Goal: Task Accomplishment & Management: Use online tool/utility

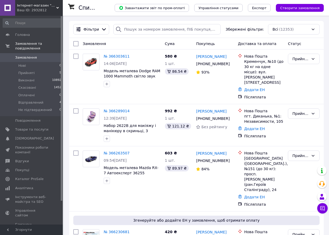
click at [290, 28] on div "Всі (12353)" at bounding box center [293, 29] width 51 height 10
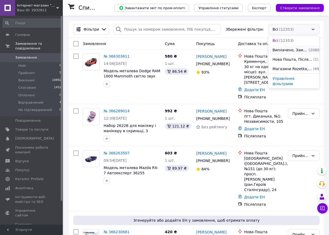
click at [279, 49] on span "Виплачено, Замовлення без чеків" at bounding box center [289, 49] width 35 height 5
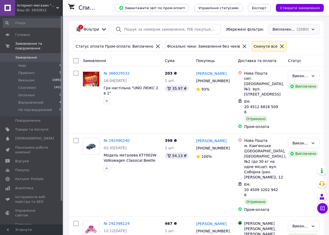
click at [281, 26] on div "Виплачено, Замовлення без чеків (2080)" at bounding box center [293, 29] width 51 height 10
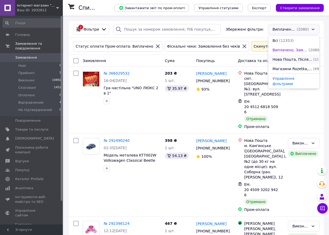
click at [279, 60] on span "Нова Пошта, Післяплата, Отримано, Замовлення без чеків" at bounding box center [292, 59] width 40 height 5
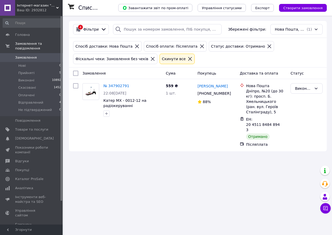
click at [282, 29] on div "Нова Пошта, Післяплата, Отримано, Замовлення без чеків (1)" at bounding box center [297, 29] width 52 height 10
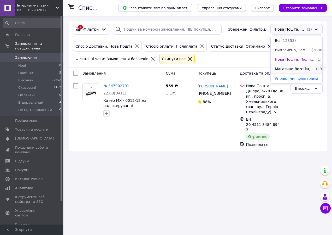
click at [288, 70] on span "Магазини Rozetka, [PERSON_NAME], Замовлення без чеків, Післяплата" at bounding box center [295, 68] width 40 height 5
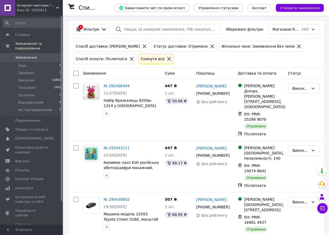
click at [25, 100] on span "Відправлений" at bounding box center [30, 102] width 25 height 5
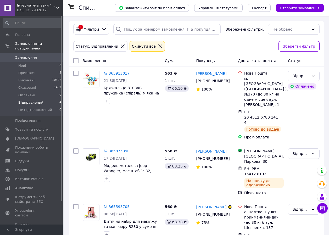
click at [158, 46] on icon at bounding box center [160, 46] width 5 height 5
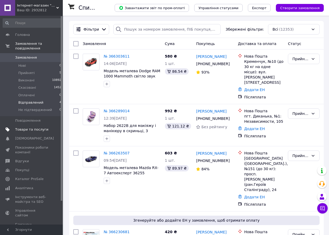
click at [24, 127] on span "Товари та послуги" at bounding box center [31, 129] width 33 height 5
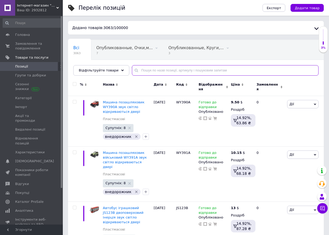
click at [142, 71] on input "text" at bounding box center [225, 70] width 186 height 10
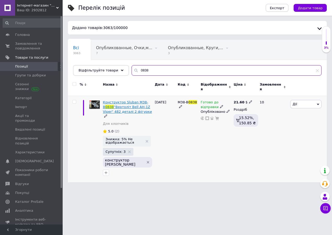
type input "0838"
click at [115, 105] on span ""Вертоліт Bell AH-1Z Viper" 482 деталі 2 фігурки" at bounding box center [127, 109] width 49 height 9
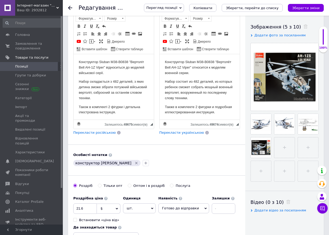
scroll to position [17, 0]
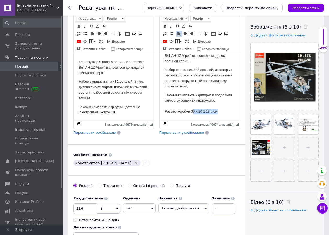
drag, startPoint x: 191, startPoint y: 109, endPoint x: 220, endPoint y: 109, distance: 28.5
click at [220, 109] on p "Также в комплекте 2 фигурки и подробная иллюстрированная инструкция. Размер кор…" at bounding box center [199, 103] width 70 height 22
copy p "0 х 24 х 12,5 см"
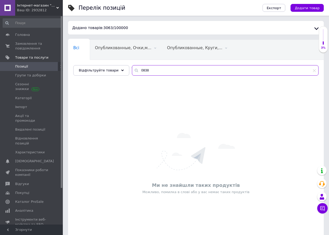
click at [137, 69] on input "0838" at bounding box center [225, 70] width 186 height 10
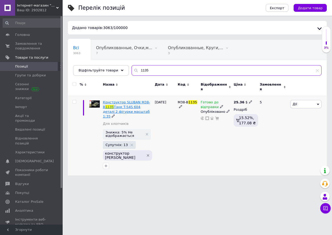
type input "1135"
click at [115, 105] on span "Танк T-54S 604 деталі 2 фігурки масштаб 1:35" at bounding box center [126, 111] width 47 height 13
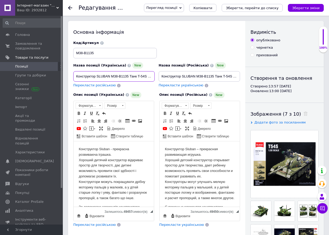
scroll to position [0, 51]
drag, startPoint x: 75, startPoint y: 75, endPoint x: 165, endPoint y: 75, distance: 90.2
click at [165, 75] on div "Назва позиції (Українська) New Конструктор SLUBAN M38-B1135 Танк T-54S 604 дета…" at bounding box center [156, 64] width 170 height 51
drag, startPoint x: 160, startPoint y: 74, endPoint x: 248, endPoint y: 74, distance: 88.3
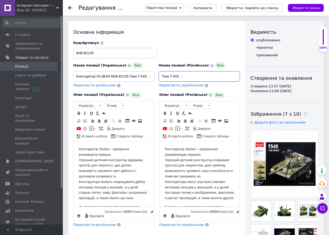
click at [248, 74] on div "Основна інформація Назва позиції (Українська) New Конструктор SLUBAN M38-B1135 …" at bounding box center [195, 192] width 255 height 342
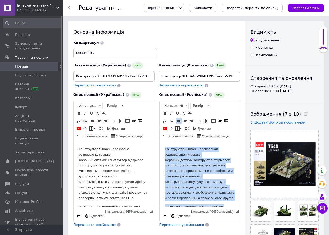
scroll to position [50, 0]
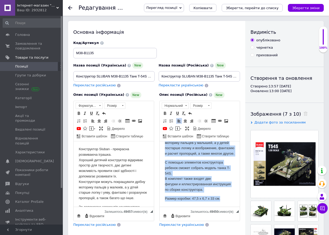
drag, startPoint x: 164, startPoint y: 148, endPoint x: 387, endPoint y: 356, distance: 304.8
click at [227, 206] on html "Конструктор Sluban – прекрасная развивающая игрушка. Хороший детский конструкто…" at bounding box center [199, 151] width 80 height 110
copy body "Конструктор Sluban – прекрасная развивающая игрушка. Хороший детский конструкто…"
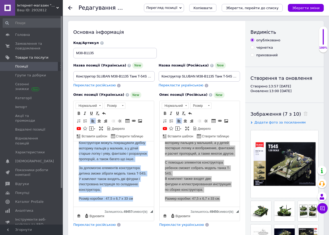
drag, startPoint x: 75, startPoint y: 146, endPoint x: 134, endPoint y: 223, distance: 96.2
click at [134, 206] on html "Конструктор Sluban - прекрасна розвиваюча іграшка. Хороший дитячий конструктор …" at bounding box center [113, 154] width 80 height 104
copy body "Конструктор Sluban - прекрасна розвиваюча іграшка. Хороший дитячий конструктор …"
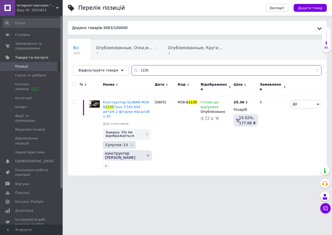
drag, startPoint x: 144, startPoint y: 70, endPoint x: 129, endPoint y: 68, distance: 14.7
click at [132, 68] on div "1135" at bounding box center [227, 70] width 190 height 10
paste input "WY391A"
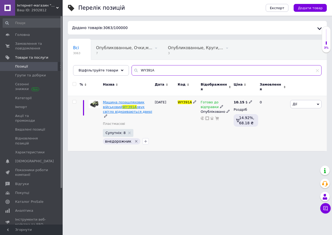
type input "WY391A"
click at [113, 104] on span "Машина позашляховик військовий" at bounding box center [124, 104] width 42 height 9
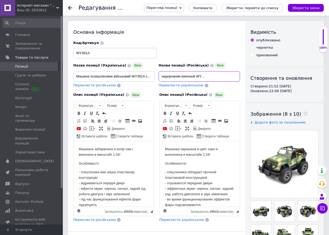
scroll to position [0, 35]
drag, startPoint x: 161, startPoint y: 75, endPoint x: 243, endPoint y: 74, distance: 82.1
click at [243, 74] on div "Основна інформація Назва позиції (Українська) New Машина позашляховик військови…" at bounding box center [156, 189] width 177 height 337
drag, startPoint x: 76, startPoint y: 76, endPoint x: 160, endPoint y: 83, distance: 85.0
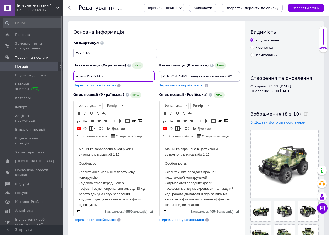
click at [160, 83] on div "Назва позиції (Українська) New Машина позашляховик військовий WY391A звук світл…" at bounding box center [156, 64] width 170 height 51
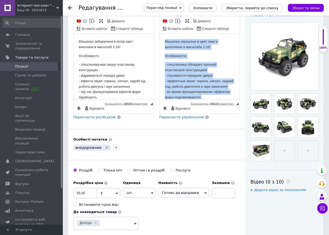
scroll to position [48, 0]
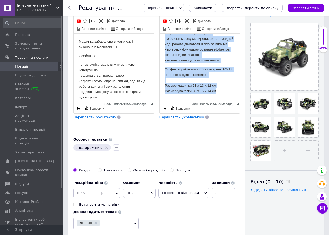
drag, startPoint x: 164, startPoint y: 40, endPoint x: 221, endPoint y: 91, distance: 77.0
click at [221, 91] on html "Машинка окрашена в цвет хаки и выполнена в масштабе 1:16! Особенности: - спецте…" at bounding box center [199, 45] width 80 height 108
copy body "Машинка окрашена в цвет хаки и выполнена в масштабе 1:16! Особенности: - спецте…"
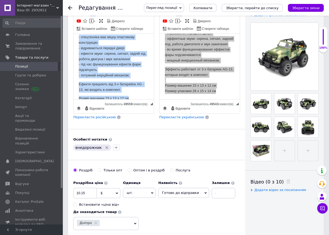
scroll to position [40, 0]
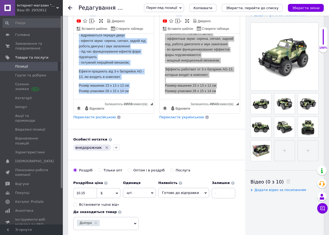
drag, startPoint x: 78, startPoint y: 39, endPoint x: 136, endPoint y: 89, distance: 76.5
click at [136, 89] on html "Машинка забарвлена в колір хакі і виконана в масштабі 1:16! Особливості: - спец…" at bounding box center [113, 46] width 80 height 106
copy body "Машинка забарвлена в колір хакі і виконана в масштабі 1:16! Особливості: - спец…"
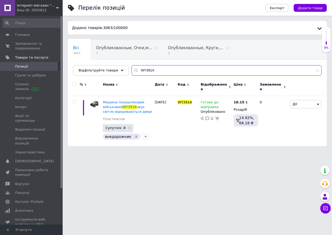
click at [146, 69] on input "WY391A" at bounding box center [227, 70] width 190 height 10
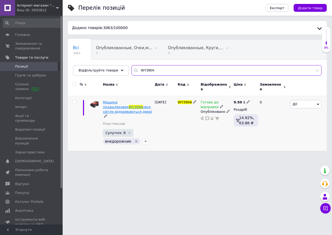
type input "WY390A"
click at [129, 105] on span "WY390A" at bounding box center [136, 107] width 14 height 4
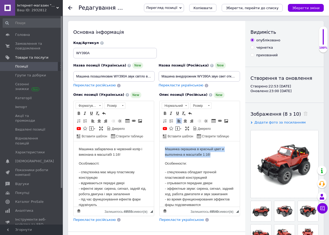
drag, startPoint x: 163, startPoint y: 148, endPoint x: 211, endPoint y: 154, distance: 47.9
click at [211, 154] on html "Машинка окрашена в красный цвет и выполнена в масштабе 1:16! Особенности: - спе…" at bounding box center [199, 195] width 80 height 108
copy p "Машинка окрашена в красный цвет и выполнена в масштабе 1:16!"
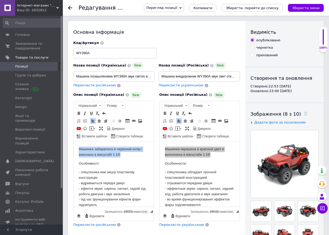
drag, startPoint x: 77, startPoint y: 147, endPoint x: 123, endPoint y: 157, distance: 47.5
click at [123, 157] on html "Машинка забарвлена в червоний колір і виконана в масштабі 1:16! Особливості: - …" at bounding box center [113, 194] width 80 height 106
copy p "Машинка забарвлена в червоний колір і виконана в масштабі 1:16!"
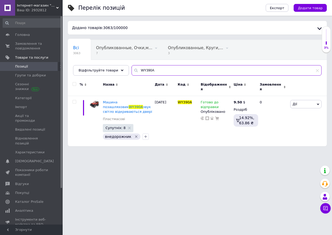
click at [139, 70] on input "WY390A" at bounding box center [227, 70] width 190 height 10
paste input "KT5383F"
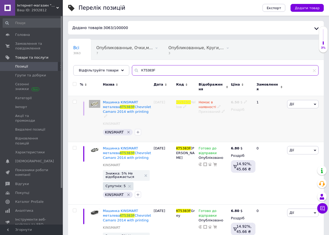
scroll to position [29, 0]
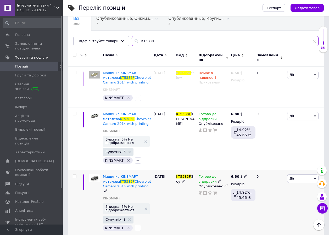
type input "KT5383F"
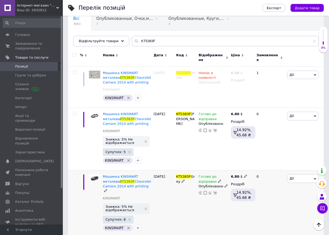
click at [218, 179] on icon at bounding box center [219, 180] width 3 height 3
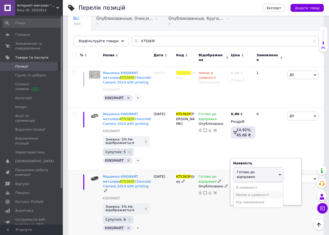
click at [240, 191] on li "Немає в наявності" at bounding box center [258, 194] width 50 height 7
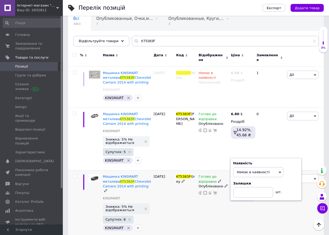
click at [183, 202] on div "KT5383F Grey" at bounding box center [186, 203] width 22 height 67
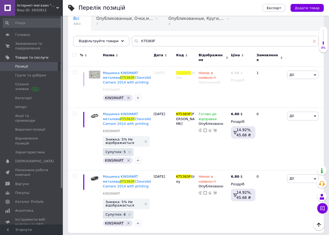
click at [314, 42] on use at bounding box center [314, 41] width 3 height 3
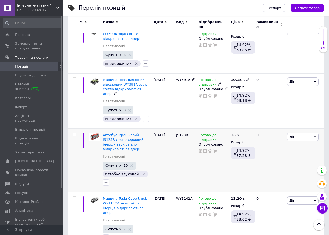
scroll to position [116, 0]
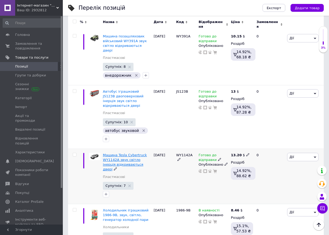
click at [113, 153] on span "Машина Tesla Cybertruck WY1142A звук світло інерція відкриваються двері" at bounding box center [125, 162] width 44 height 18
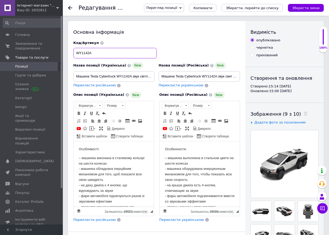
drag, startPoint x: 94, startPoint y: 53, endPoint x: 72, endPoint y: 52, distance: 22.2
click at [72, 52] on div "Код/Артикул WY1142A" at bounding box center [156, 50] width 170 height 22
drag, startPoint x: 161, startPoint y: 75, endPoint x: 245, endPoint y: 77, distance: 83.9
click at [245, 77] on div "Основна інформація Назва позиції (Українська) New Машина Tesla Cybertruck WY114…" at bounding box center [195, 189] width 255 height 337
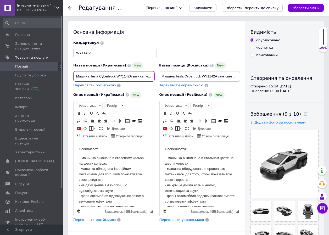
scroll to position [0, 43]
drag, startPoint x: 74, startPoint y: 76, endPoint x: 160, endPoint y: 77, distance: 86.0
click at [160, 77] on div "Назва позиції (Українська) New Машина Tesla Cybertruck WY1142A звук світло інер…" at bounding box center [156, 64] width 170 height 51
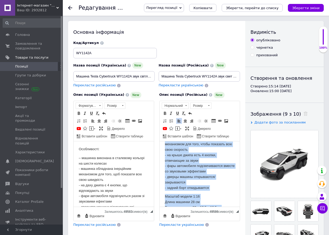
scroll to position [39, 0]
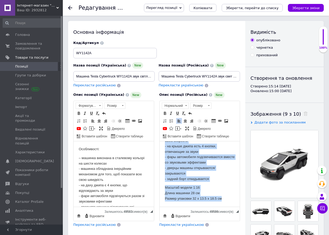
drag, startPoint x: 163, startPoint y: 147, endPoint x: 231, endPoint y: 226, distance: 103.8
click at [231, 206] on html "Особенности: – машинка выполнена в стальном цвете на шести колесах - машинка об…" at bounding box center [199, 154] width 80 height 104
copy body "Особенности: – машинка выполнена в стальном цвете на шести колесах - машинка об…"
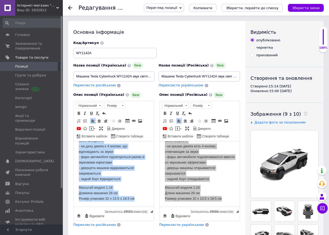
drag, startPoint x: 77, startPoint y: 147, endPoint x: 135, endPoint y: 220, distance: 93.2
click at [135, 206] on html "Особливості: – машинка виконана в сталевому кольорі на шести колесах - машинка …" at bounding box center [113, 154] width 80 height 104
copy body "Особливості: – машинка виконана в сталевому кольорі на шести колесах - машинка …"
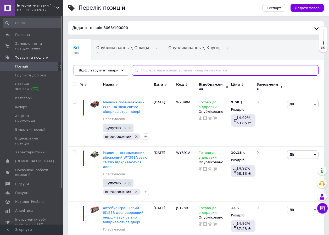
click at [139, 70] on input "text" at bounding box center [225, 70] width 186 height 10
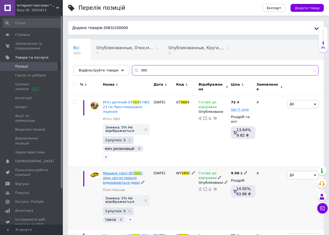
type input "560"
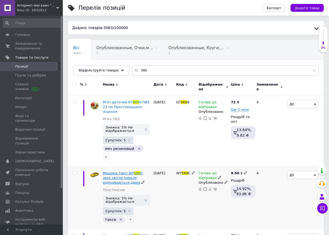
click at [113, 171] on span "C звук світло інерція відкриваються двері" at bounding box center [123, 177] width 40 height 13
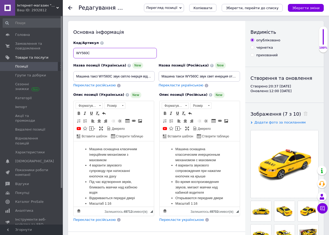
drag, startPoint x: 96, startPoint y: 53, endPoint x: 74, endPoint y: 52, distance: 21.5
click at [74, 52] on input "WY560C" at bounding box center [114, 53] width 83 height 10
drag, startPoint x: 160, startPoint y: 76, endPoint x: 244, endPoint y: 81, distance: 83.5
click at [244, 81] on div "Основна інформація Назва позиції (Українська) New Машина таксі WY560C звук світ…" at bounding box center [156, 189] width 177 height 337
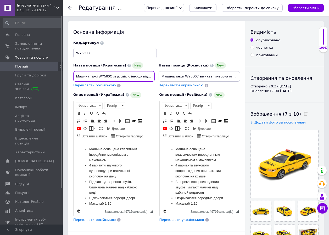
scroll to position [0, 24]
drag, startPoint x: 76, startPoint y: 76, endPoint x: 168, endPoint y: 76, distance: 91.5
click at [168, 76] on div "Назва позиції (Українська) New Машина таксі WY560C звук світло інерція відкрива…" at bounding box center [156, 64] width 170 height 51
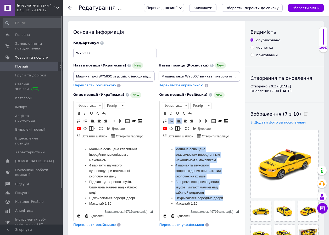
scroll to position [25, 0]
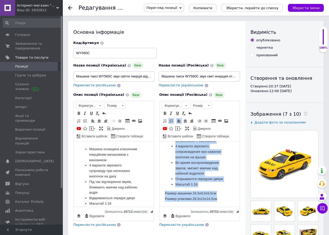
drag, startPoint x: 167, startPoint y: 147, endPoint x: 379, endPoint y: 359, distance: 299.6
click at [220, 206] on html "Машина оснащена классическим инерционным механизмом с маховиком 4 варианта звук…" at bounding box center [199, 164] width 80 height 84
copy body "Машина оснащена классическим инерционным механизмом с маховиком 4 варианта звук…"
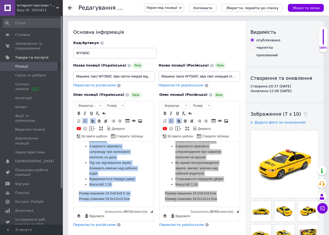
drag, startPoint x: 82, startPoint y: 146, endPoint x: 130, endPoint y: 214, distance: 84.1
click at [130, 206] on html "Машина оснащена класичним інерційним механізмом з маховиком 4 варіанти звуковог…" at bounding box center [113, 164] width 80 height 84
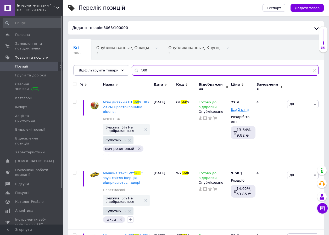
click at [315, 71] on input "560" at bounding box center [225, 70] width 186 height 10
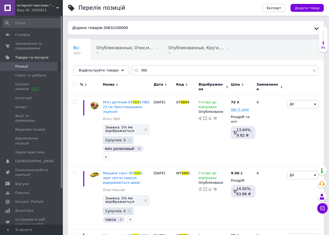
click at [315, 71] on icon at bounding box center [313, 70] width 3 height 3
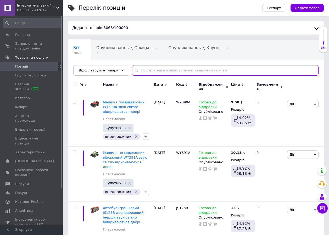
click at [136, 70] on input "text" at bounding box center [225, 70] width 186 height 10
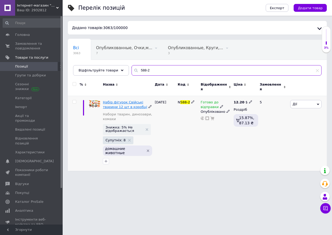
type input "588-2"
click at [115, 104] on span "Набір фігурок Свійські тварини 12 шт в коробці" at bounding box center [125, 104] width 44 height 9
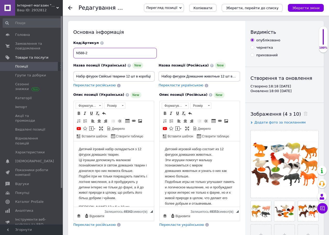
drag, startPoint x: 88, startPoint y: 53, endPoint x: 76, endPoint y: 53, distance: 11.8
click at [76, 53] on input "N588-2" at bounding box center [114, 53] width 83 height 10
drag, startPoint x: 161, startPoint y: 75, endPoint x: 242, endPoint y: 77, distance: 80.8
click at [242, 77] on div "Назва позиції (Російська) New Набор фигурок Домашние животные 12 шт в коробке П…" at bounding box center [199, 75] width 85 height 30
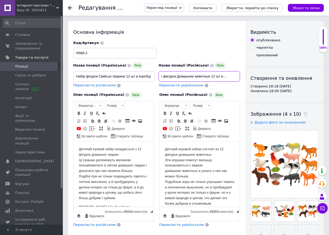
scroll to position [0, 0]
drag, startPoint x: 76, startPoint y: 74, endPoint x: 160, endPoint y: 77, distance: 84.2
click at [160, 77] on div "Назва позиції (Українська) New Набір фігурок Свійські тварини 12 шт в коробці П…" at bounding box center [156, 64] width 170 height 51
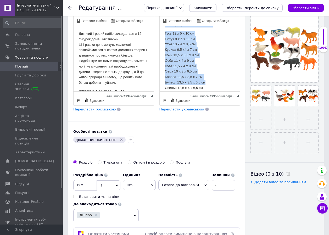
scroll to position [88, 0]
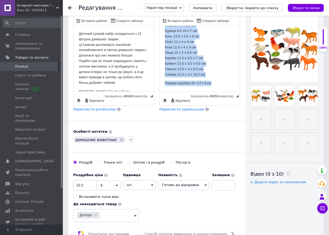
drag, startPoint x: 163, startPoint y: 32, endPoint x: 216, endPoint y: 84, distance: 74.1
click at [216, 84] on html "Детский игровой набор состоит из 12 фигурок домашних животных. Эти игрушки помо…" at bounding box center [199, 17] width 80 height 148
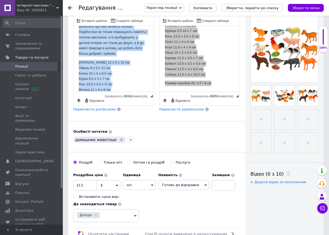
scroll to position [82, 0]
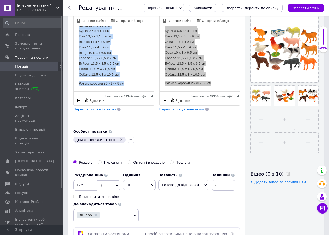
drag, startPoint x: 78, startPoint y: 32, endPoint x: 124, endPoint y: 82, distance: 68.0
click at [124, 81] on html "Дитячий ігровий набір складається з 12 фігурок домашніх тварин. Ці іграшки допо…" at bounding box center [113, 20] width 80 height 142
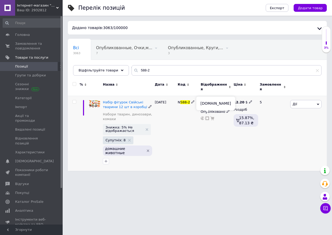
click at [207, 116] on icon at bounding box center [208, 118] width 4 height 4
click at [319, 72] on use at bounding box center [318, 70] width 3 height 3
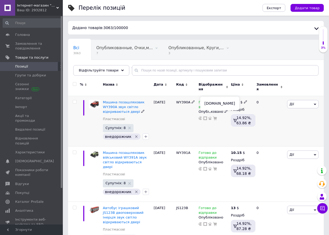
click at [209, 117] on use at bounding box center [210, 118] width 4 height 3
click at [205, 167] on icon at bounding box center [205, 169] width 4 height 4
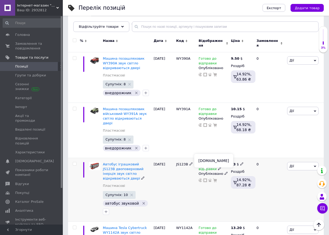
click at [205, 178] on icon at bounding box center [205, 180] width 4 height 4
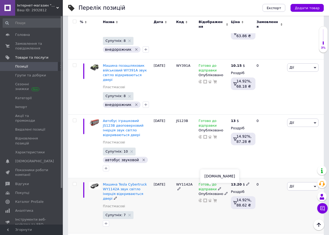
click at [208, 199] on use at bounding box center [210, 200] width 4 height 3
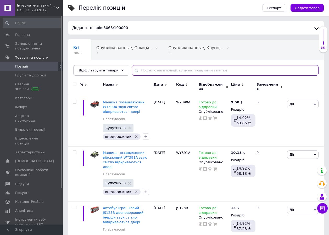
click at [146, 70] on input "text" at bounding box center [225, 70] width 186 height 10
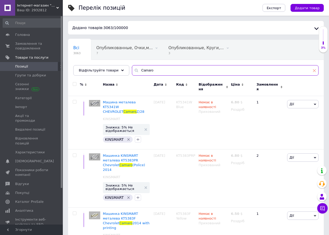
type input "Camaro"
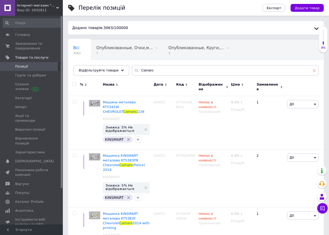
click at [314, 71] on icon at bounding box center [313, 70] width 3 height 3
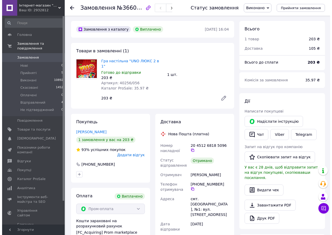
scroll to position [23, 0]
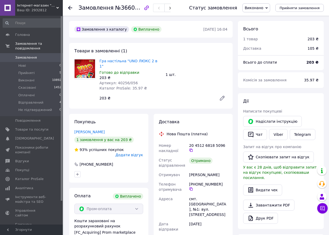
click at [260, 185] on button "Видати чек" at bounding box center [262, 189] width 39 height 11
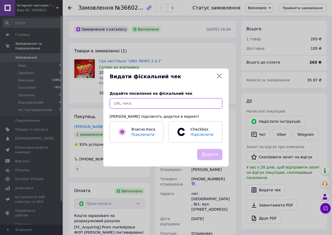
click at [134, 104] on input "text" at bounding box center [166, 103] width 113 height 10
paste input "https://cabinet.tax.gov.ua/cashregs/check?fn=4000208363&id=5411842004&date=2025…"
type input "https://cabinet.tax.gov.ua/cashregs/check?fn=4000208363&id=5411842004&date=2025…"
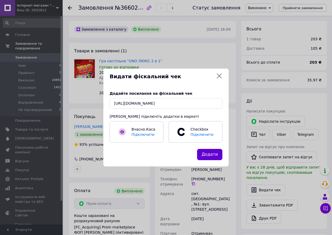
click at [211, 157] on button "Додати" at bounding box center [209, 154] width 25 height 11
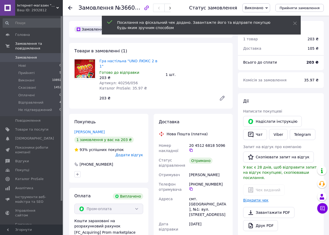
click at [248, 198] on link "Відкрити чек" at bounding box center [255, 200] width 25 height 4
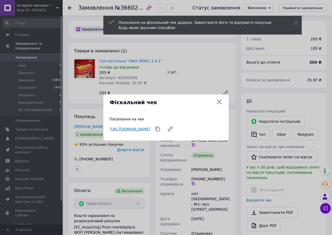
click at [147, 128] on link "https://cabinet.tax.gov.ua/cashregs/check?fn=4000208363&id=5411842004&date=2025…" at bounding box center [130, 129] width 41 height 4
